Goal: Information Seeking & Learning: Learn about a topic

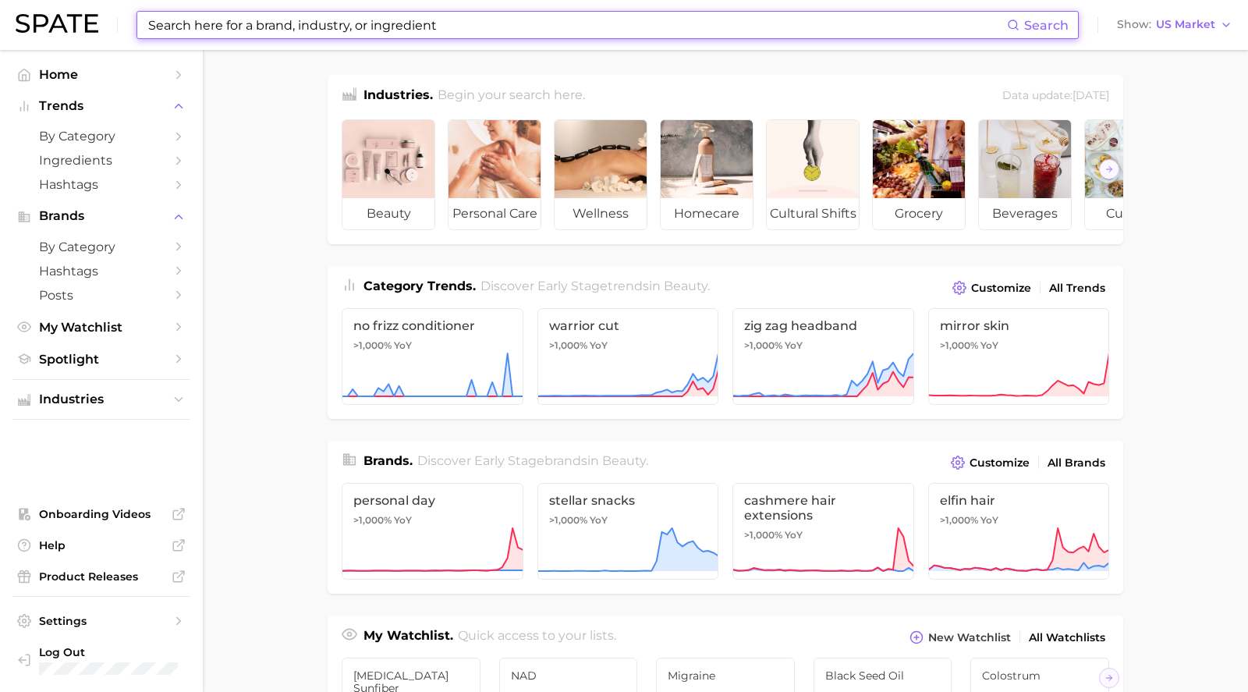
click at [236, 29] on input at bounding box center [577, 25] width 860 height 27
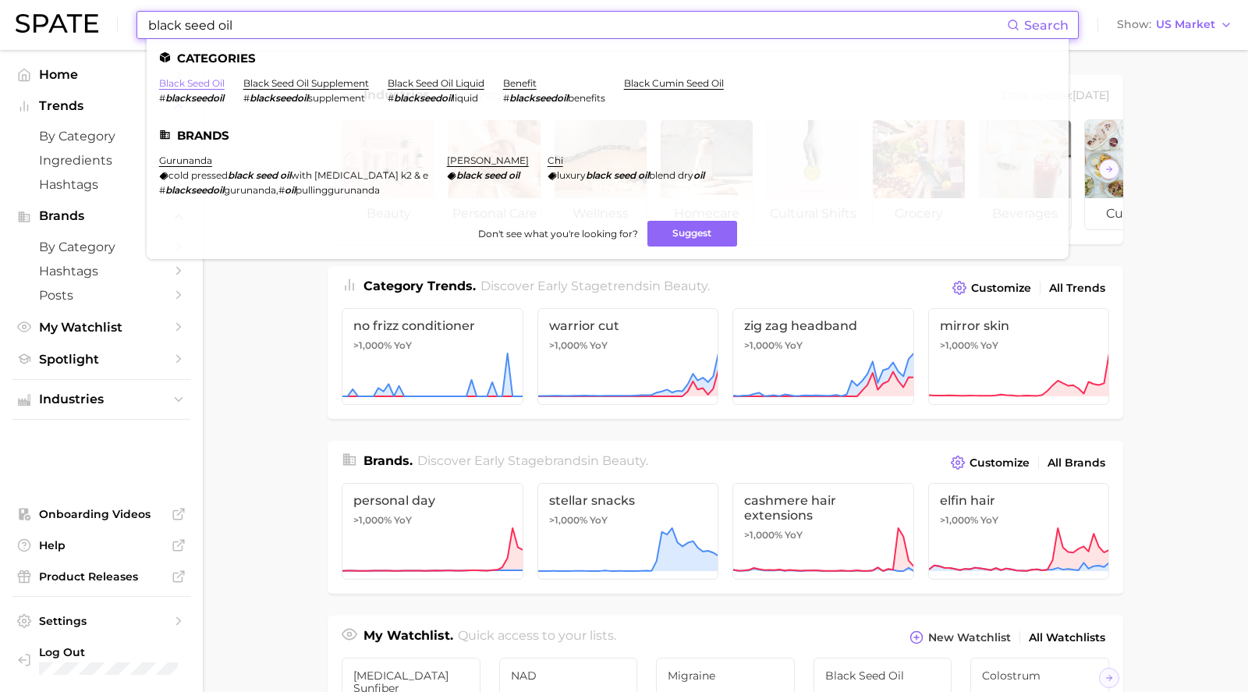
type input "black seed oil"
click at [186, 84] on link "black seed oil" at bounding box center [192, 83] width 66 height 12
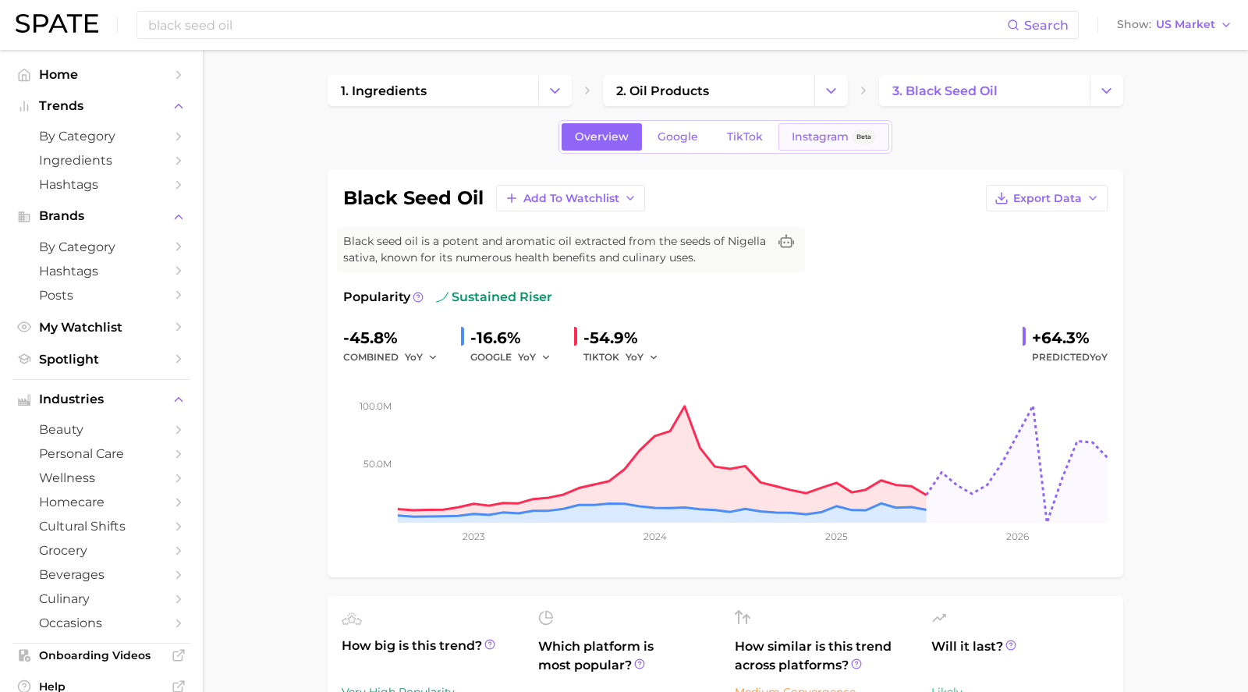
click at [799, 141] on span "Instagram" at bounding box center [820, 136] width 57 height 13
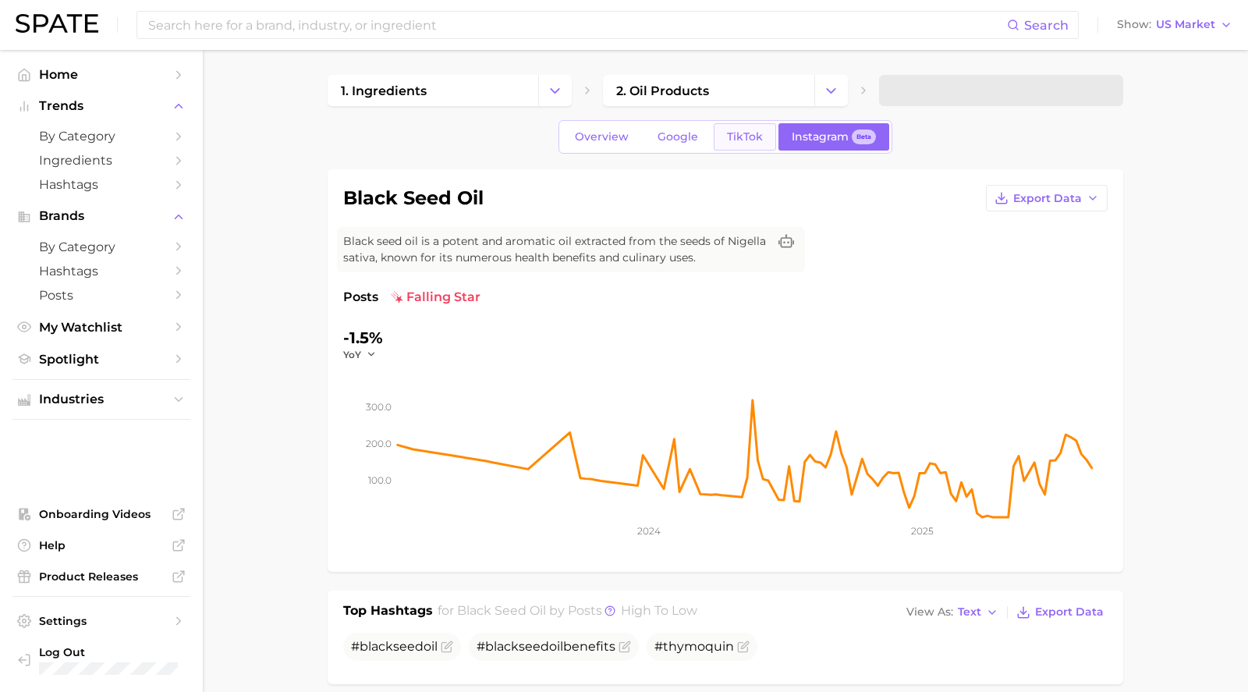
click at [738, 133] on span "TikTok" at bounding box center [745, 136] width 36 height 13
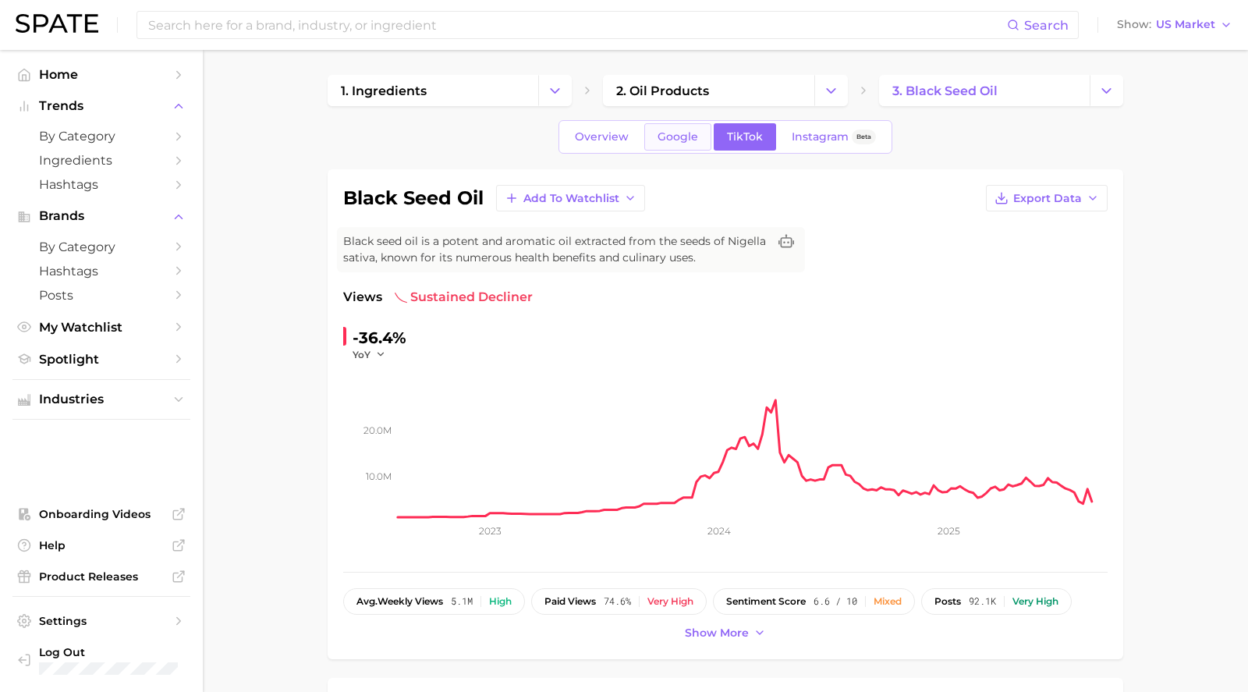
click at [692, 133] on span "Google" at bounding box center [677, 136] width 41 height 13
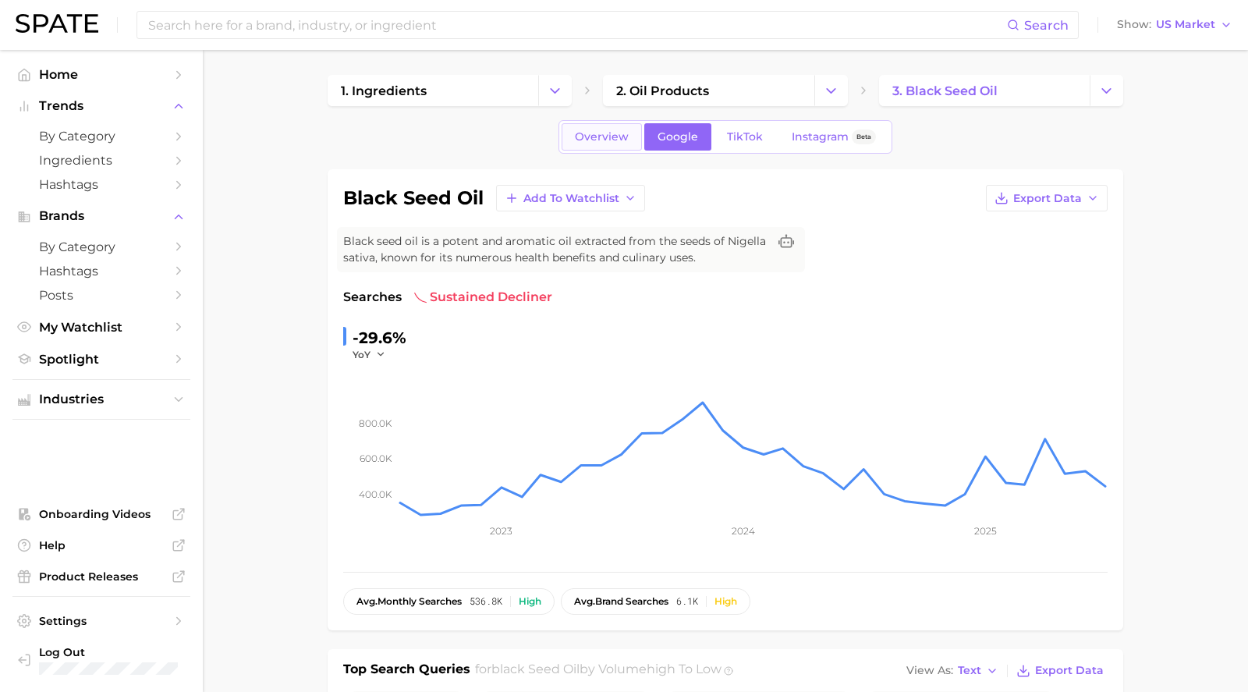
click at [601, 133] on span "Overview" at bounding box center [602, 136] width 54 height 13
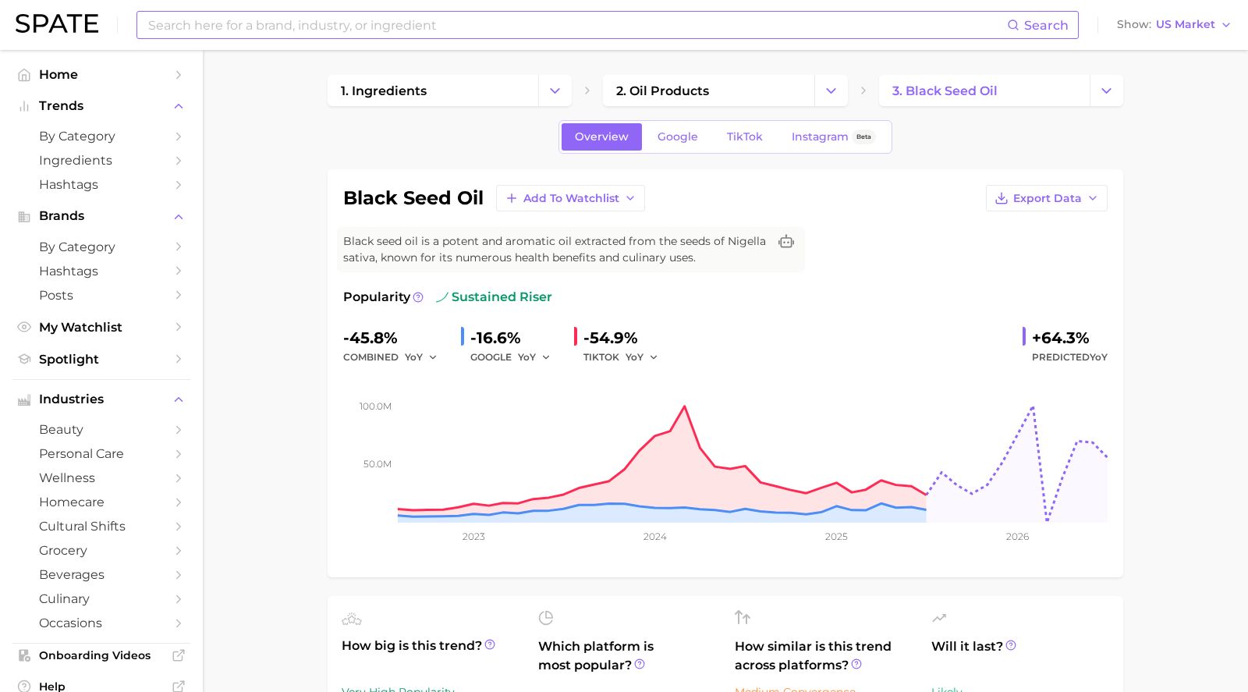
click at [218, 19] on input at bounding box center [577, 25] width 860 height 27
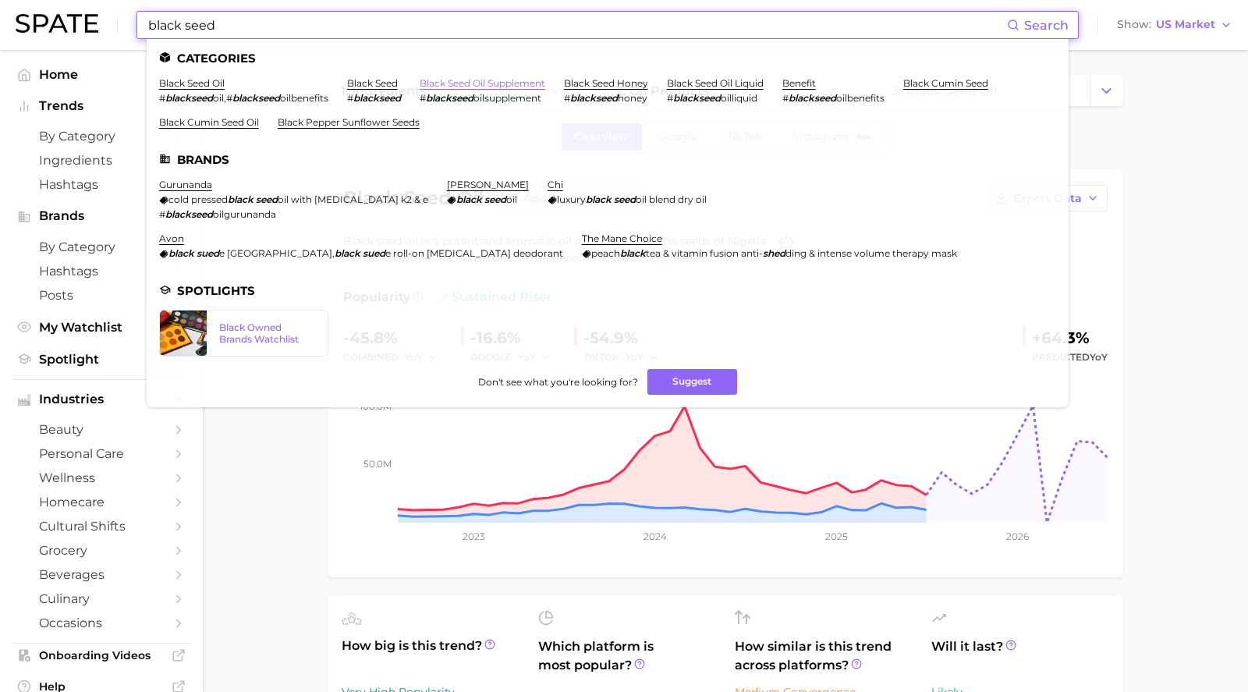
type input "black seed"
click at [468, 83] on link "black seed oil supplement" at bounding box center [483, 83] width 126 height 12
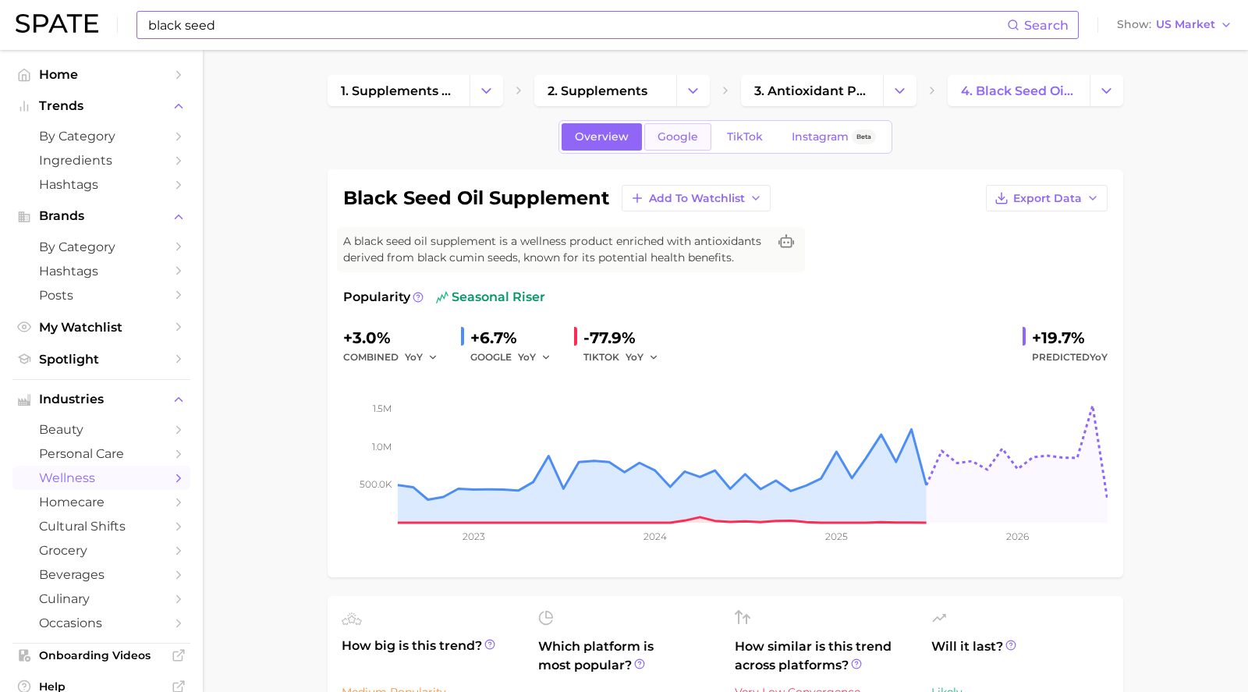
click at [680, 145] on link "Google" at bounding box center [677, 136] width 67 height 27
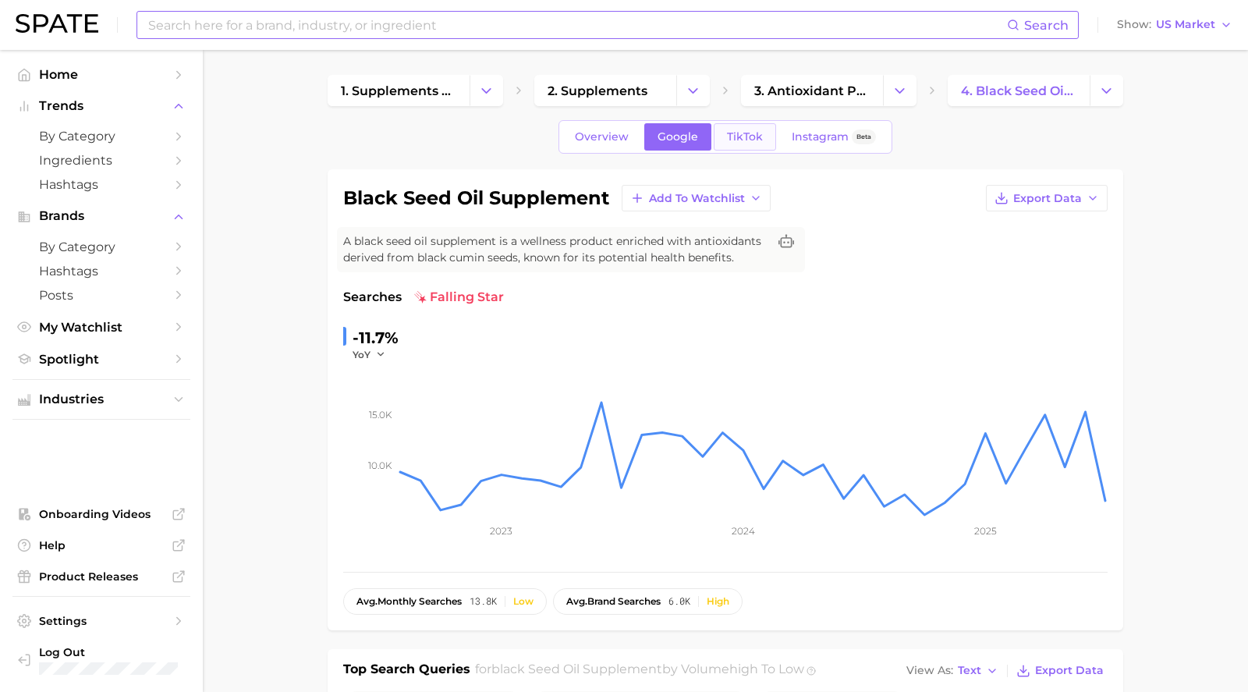
click at [726, 138] on link "TikTok" at bounding box center [745, 136] width 62 height 27
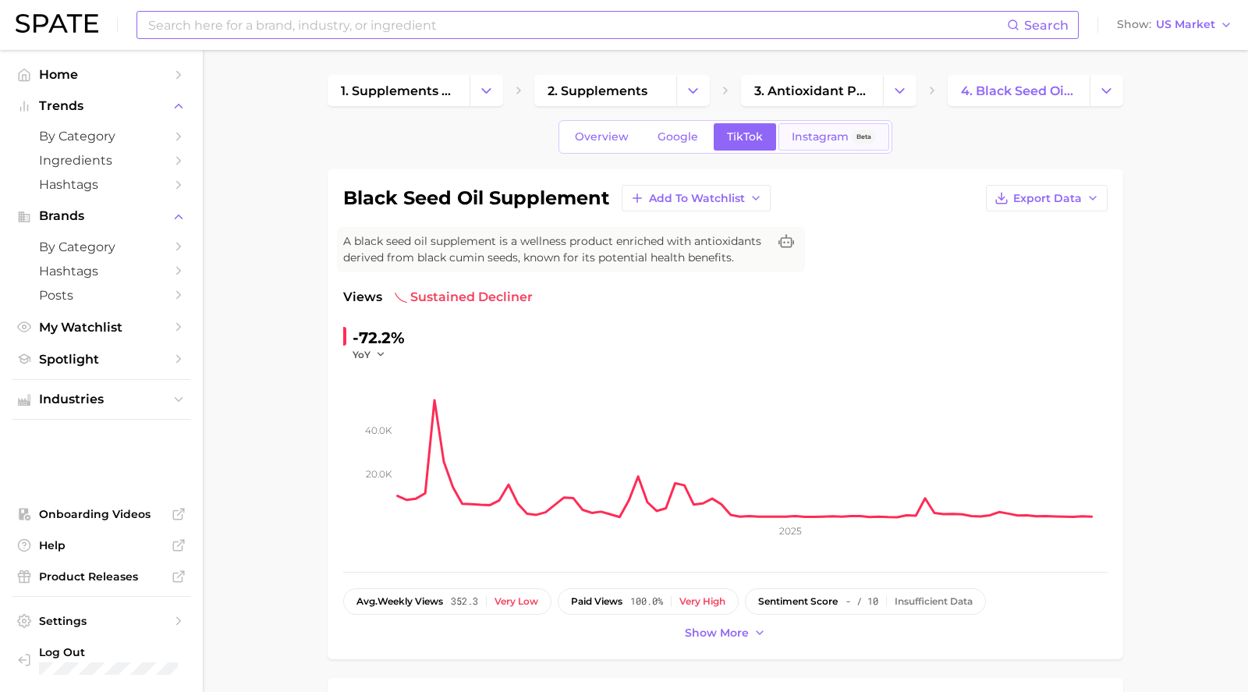
click at [792, 139] on span "Instagram" at bounding box center [820, 136] width 57 height 13
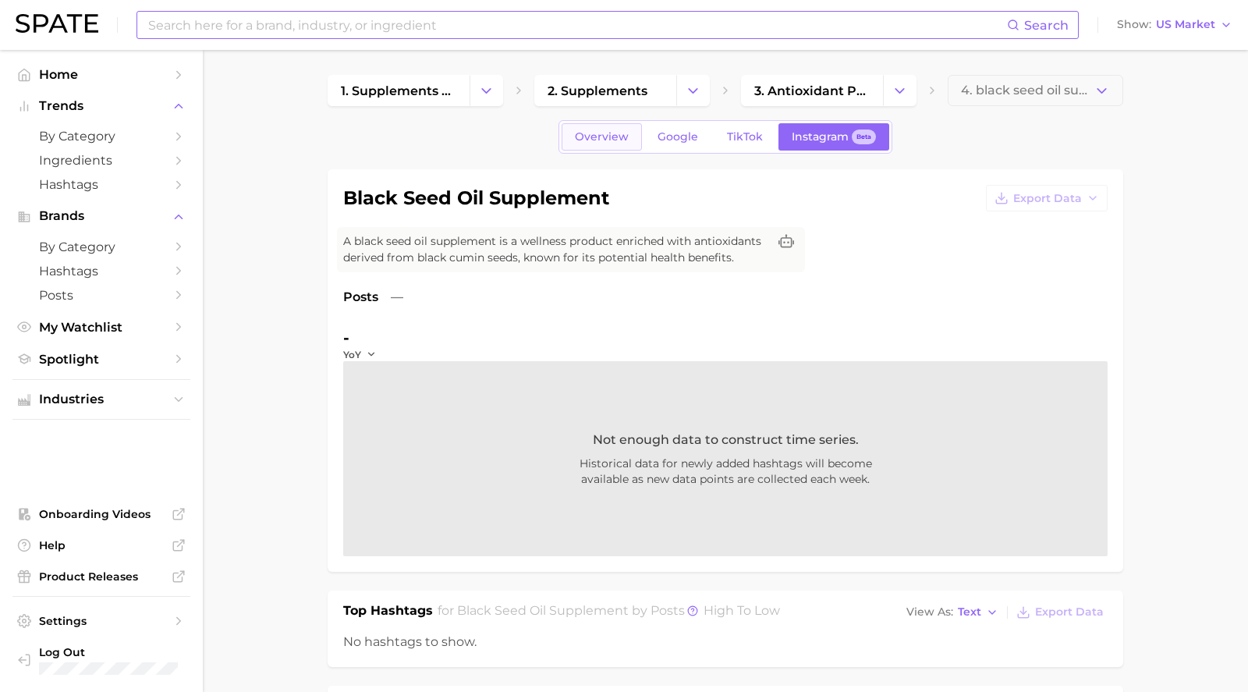
click at [629, 133] on span "Overview" at bounding box center [602, 136] width 54 height 13
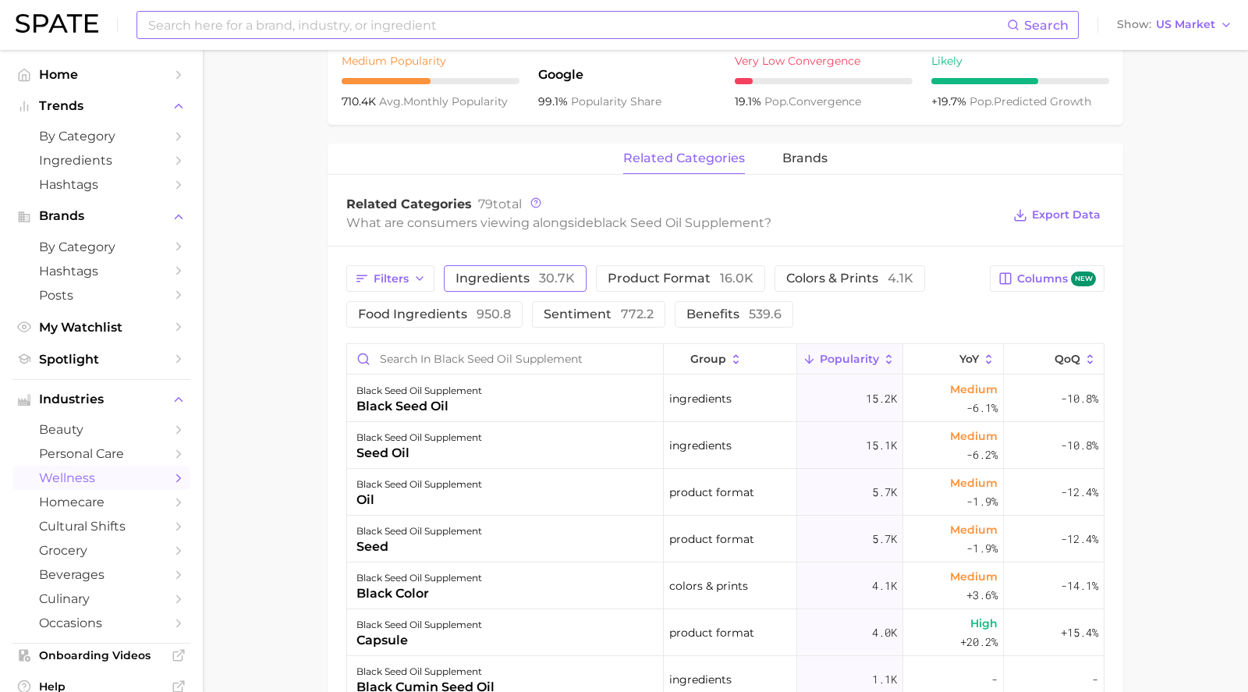
click at [480, 285] on span "ingredients 30.7k" at bounding box center [514, 278] width 119 height 12
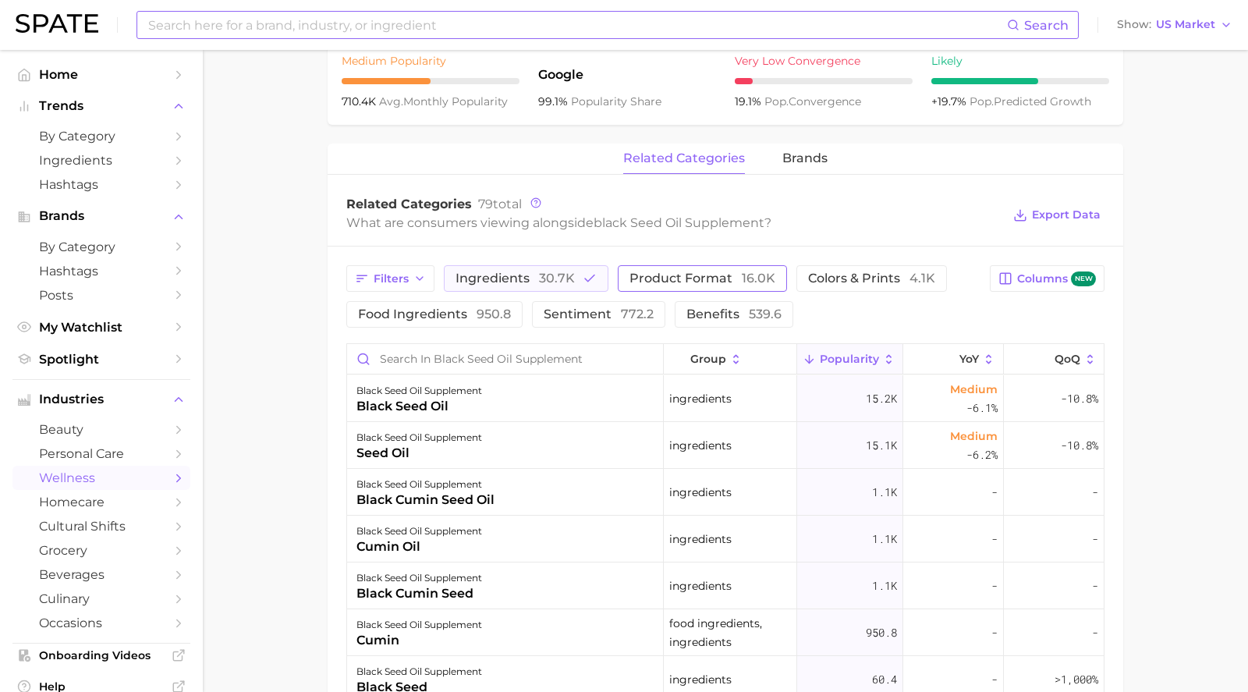
click at [629, 281] on span "product format 16.0k" at bounding box center [702, 278] width 146 height 12
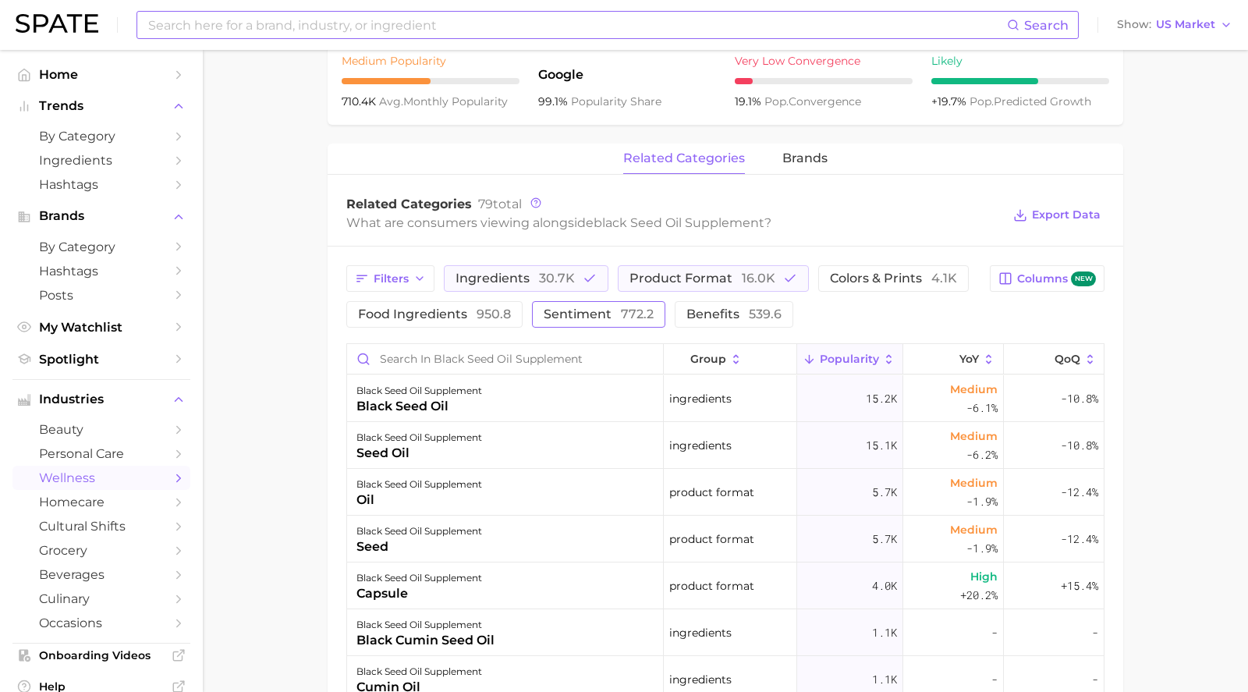
click at [568, 310] on span "sentiment 772.2" at bounding box center [599, 314] width 110 height 12
click at [558, 280] on button "ingredients 30.7k" at bounding box center [526, 278] width 165 height 27
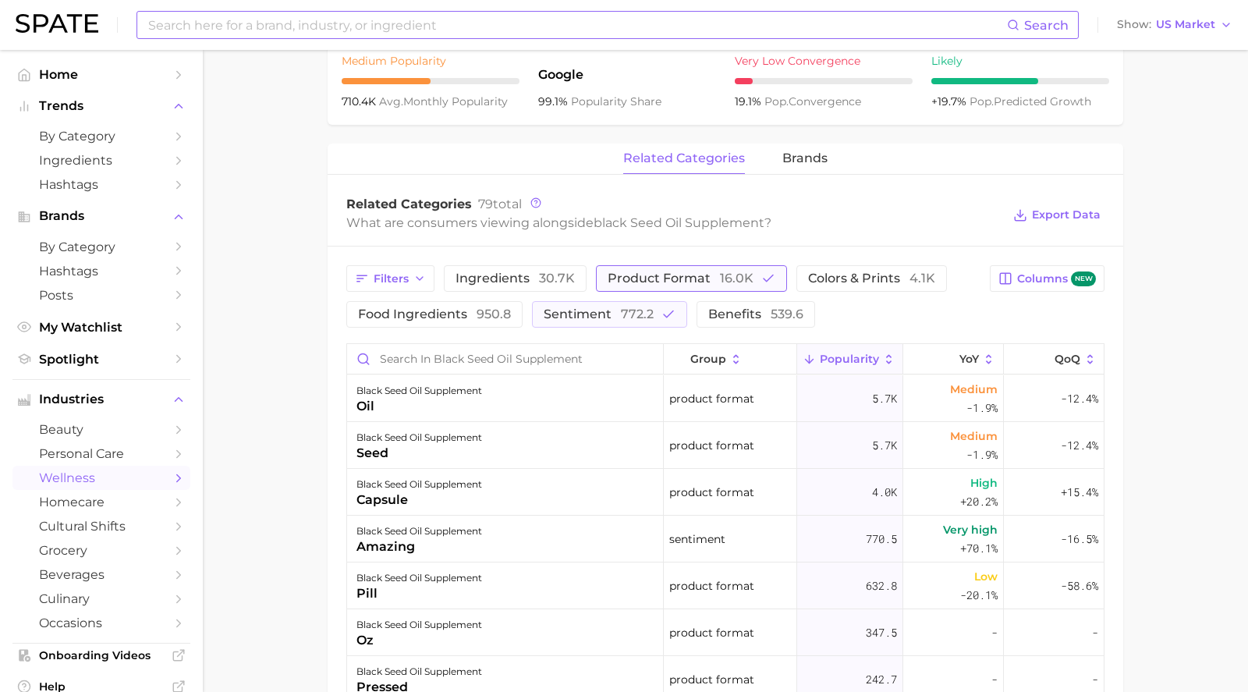
click at [763, 278] on polyline "button" at bounding box center [767, 278] width 9 height 6
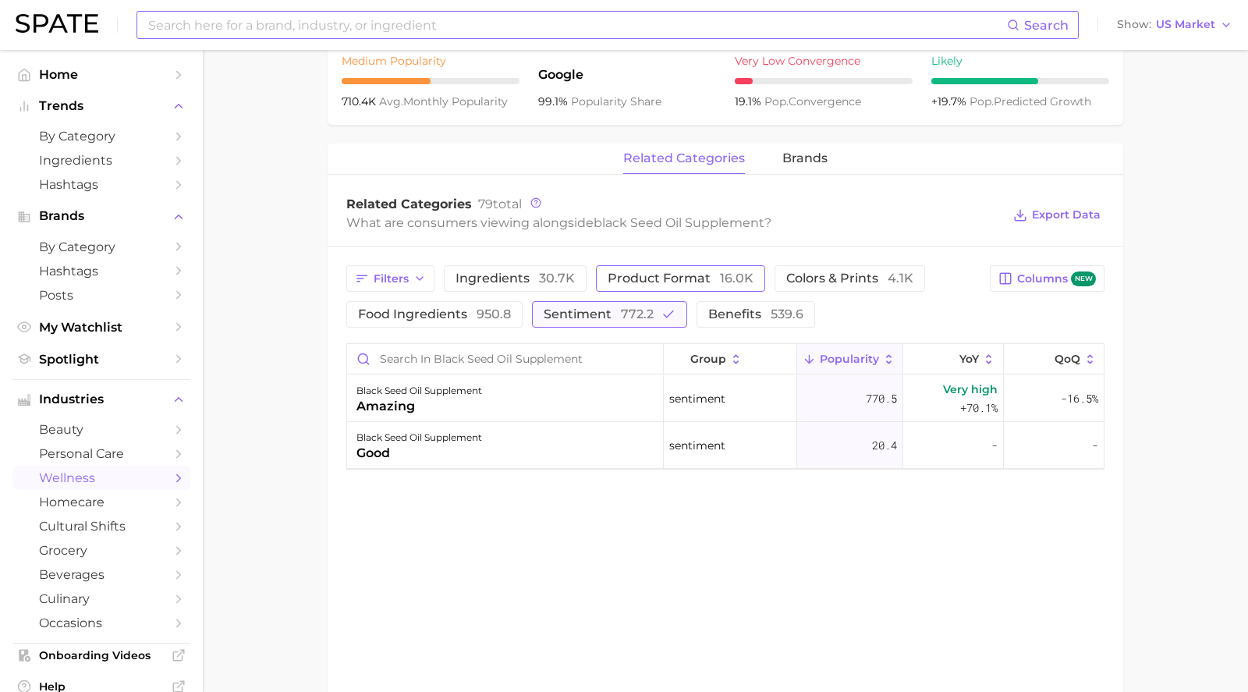
click at [661, 307] on icon "button" at bounding box center [668, 314] width 14 height 14
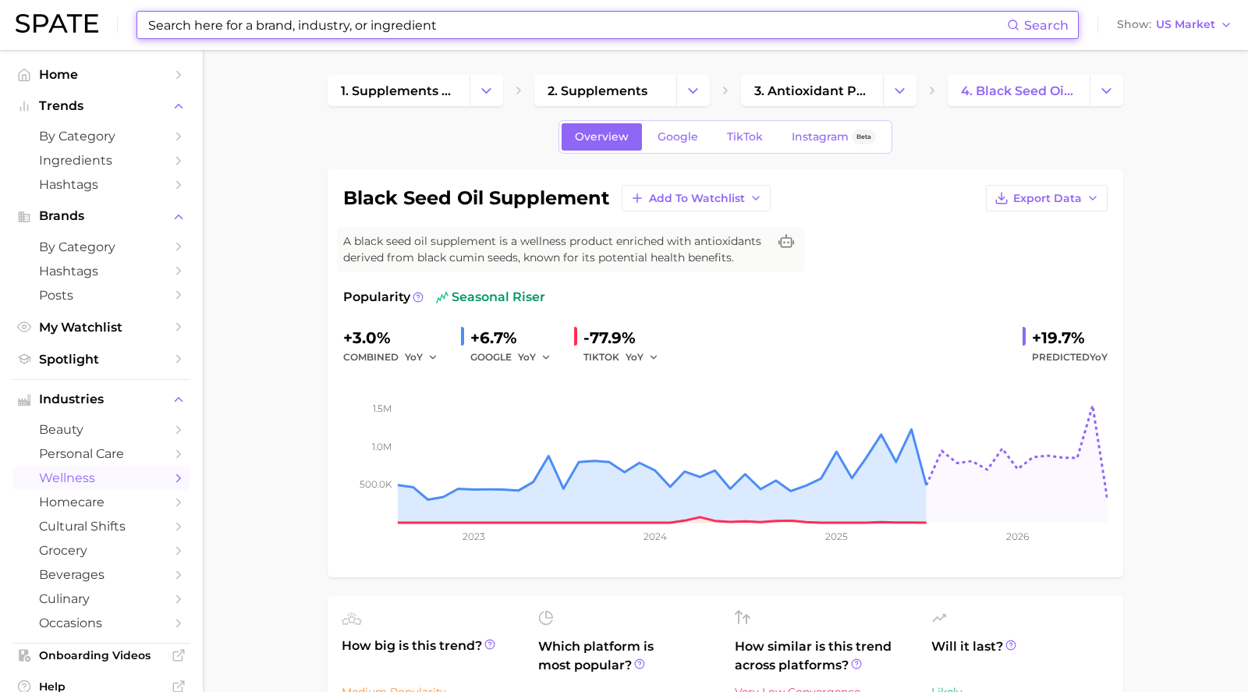
click at [255, 25] on input at bounding box center [577, 25] width 860 height 27
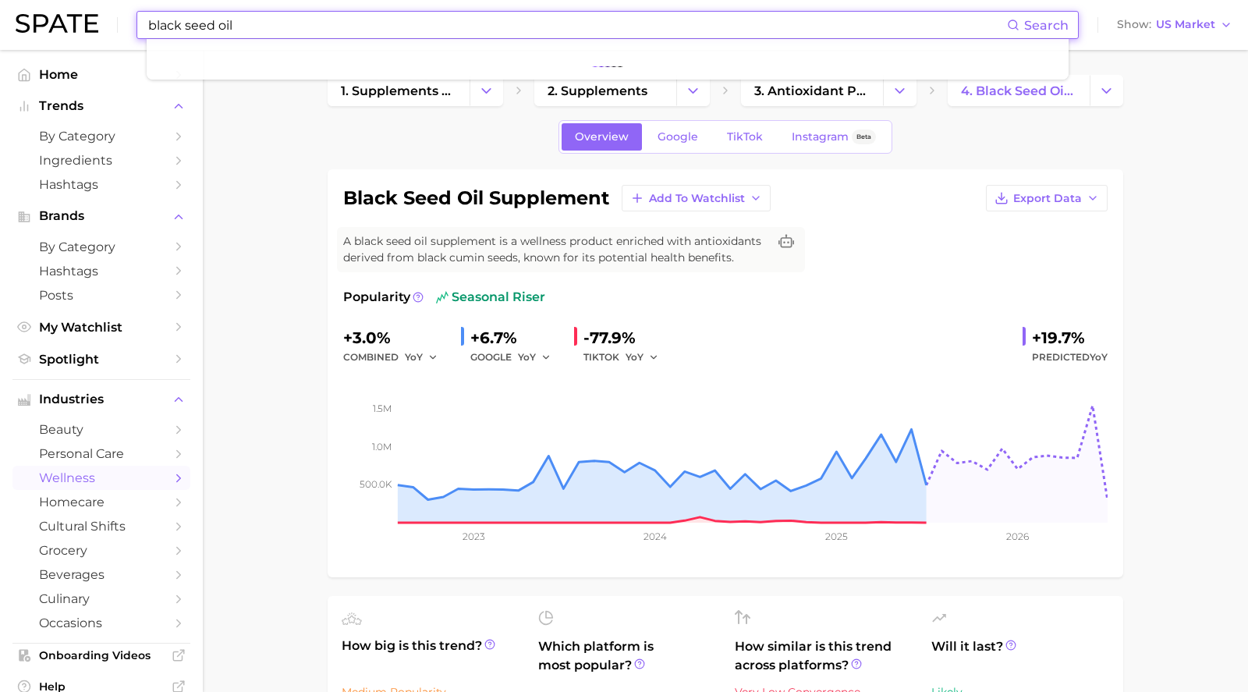
type input "black seed oil"
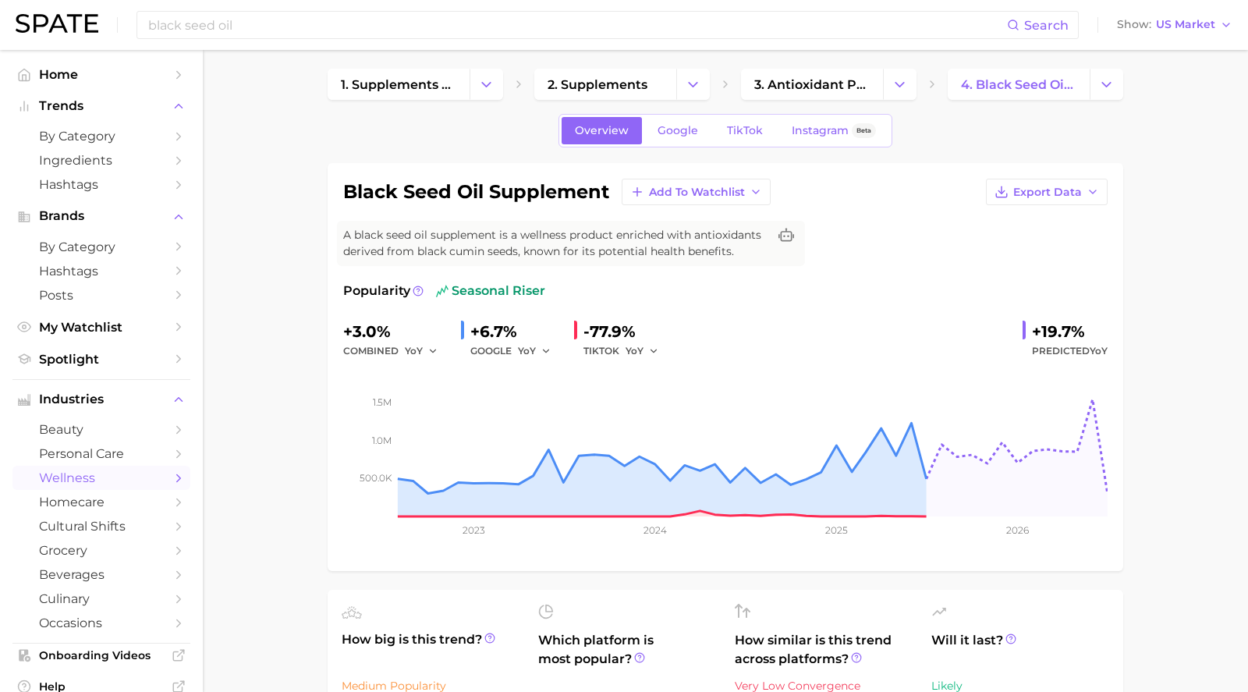
scroll to position [5, 0]
click at [740, 124] on link "TikTok" at bounding box center [745, 131] width 62 height 27
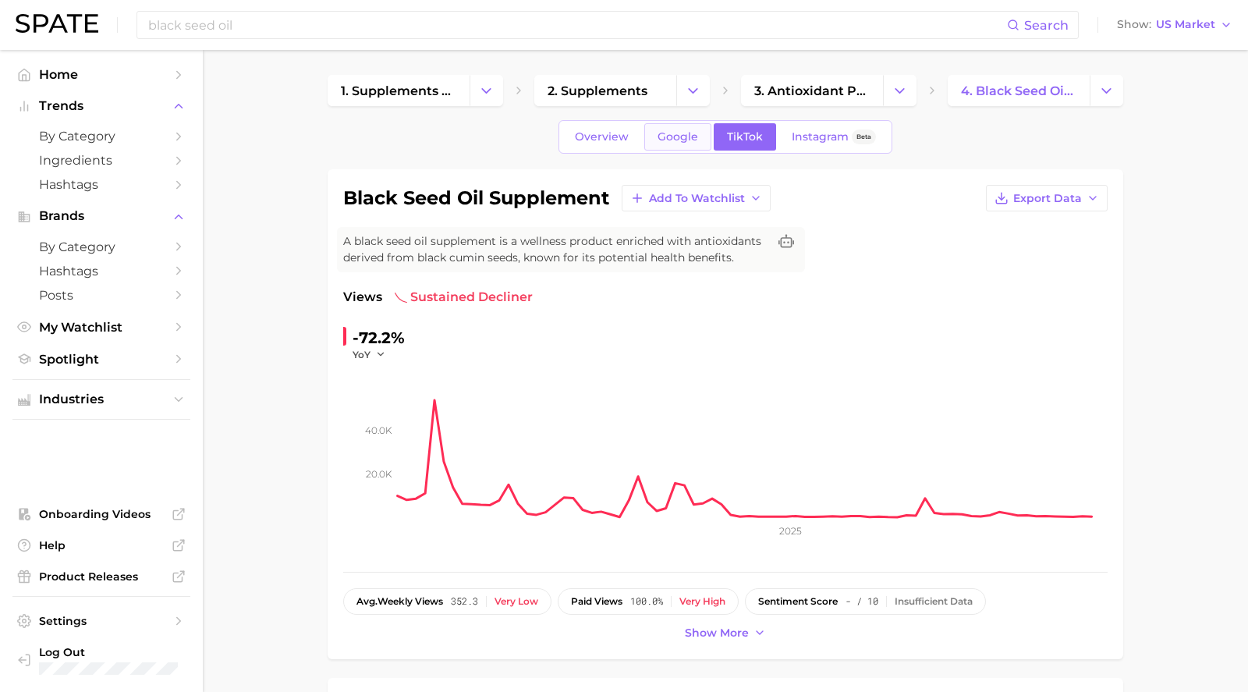
click at [692, 130] on span "Google" at bounding box center [677, 136] width 41 height 13
